Goal: Task Accomplishment & Management: Use online tool/utility

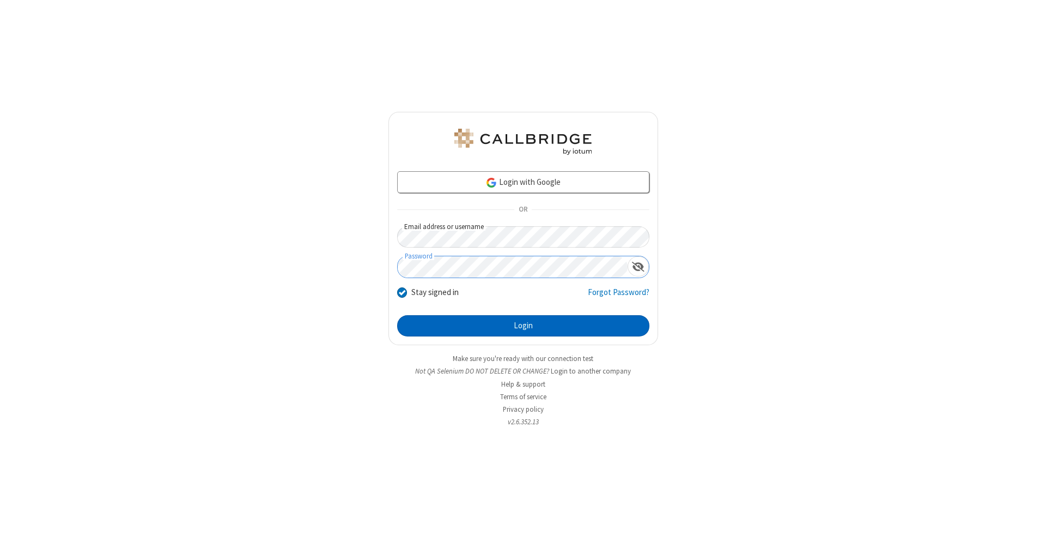
click at [523, 326] on button "Login" at bounding box center [523, 326] width 252 height 22
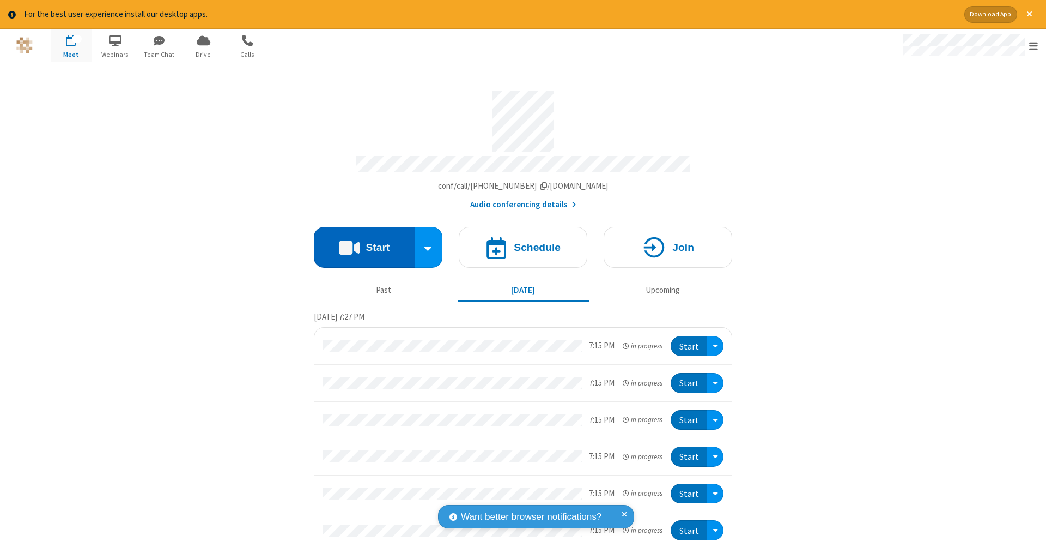
click at [360, 241] on button "Start" at bounding box center [364, 247] width 101 height 41
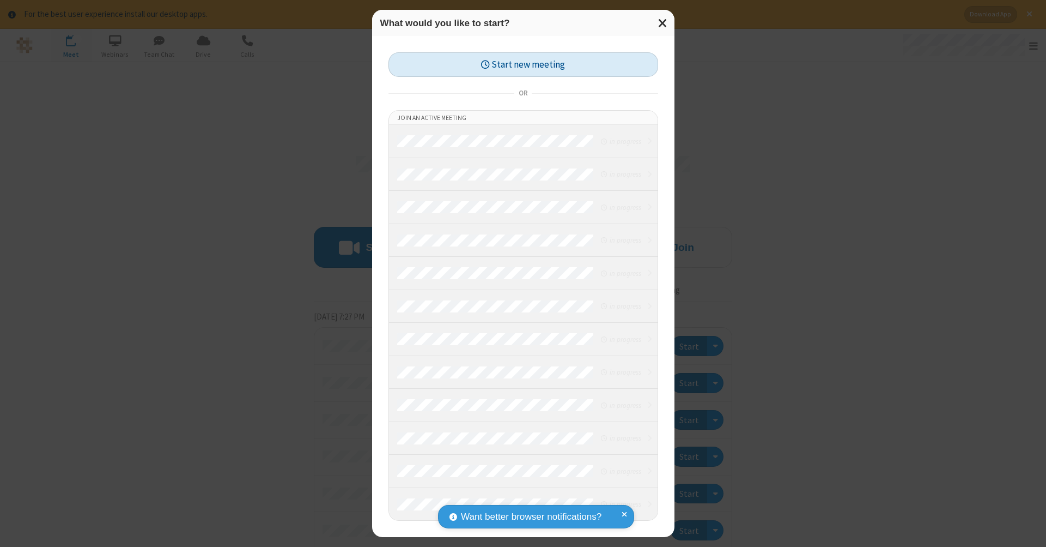
click at [523, 64] on button "Start new meeting" at bounding box center [524, 64] width 270 height 25
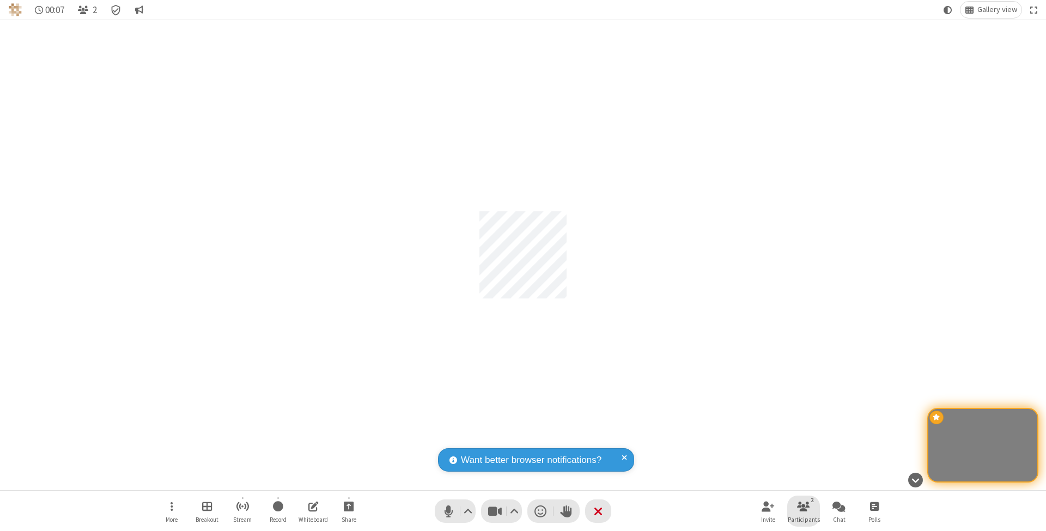
click at [804, 519] on span "Participants" at bounding box center [804, 520] width 32 height 7
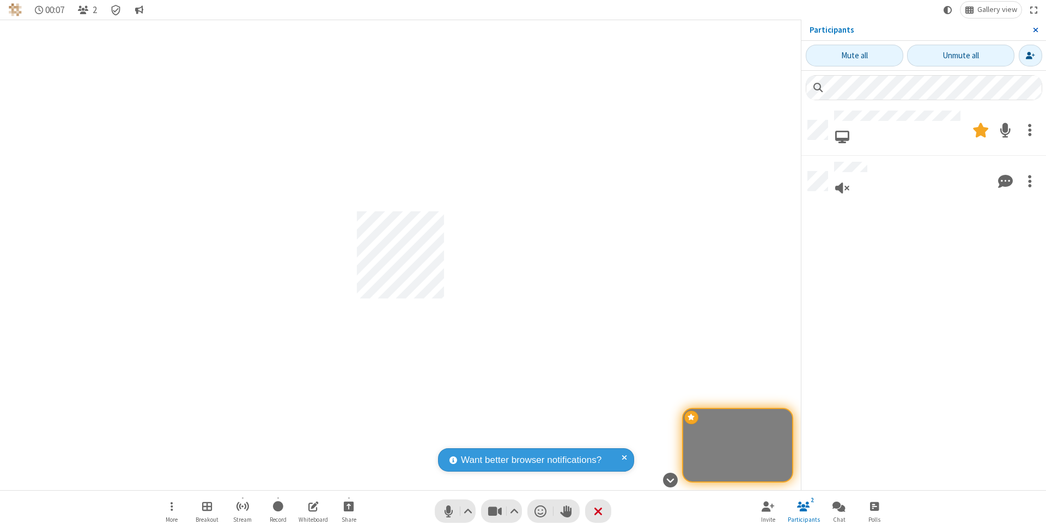
click at [1035, 29] on span "Close sidebar" at bounding box center [1035, 30] width 5 height 9
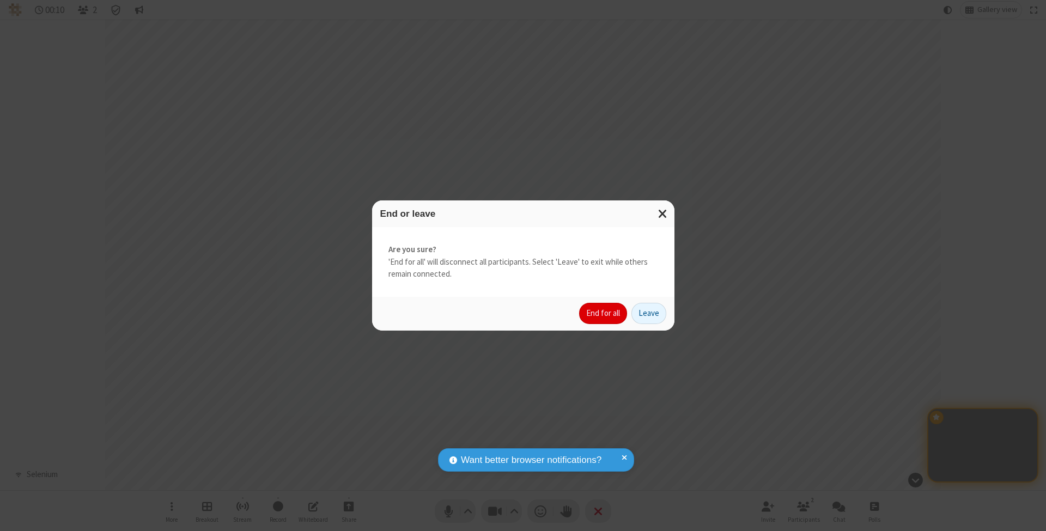
click at [604, 313] on button "End for all" at bounding box center [603, 314] width 48 height 22
